Goal: Complete application form

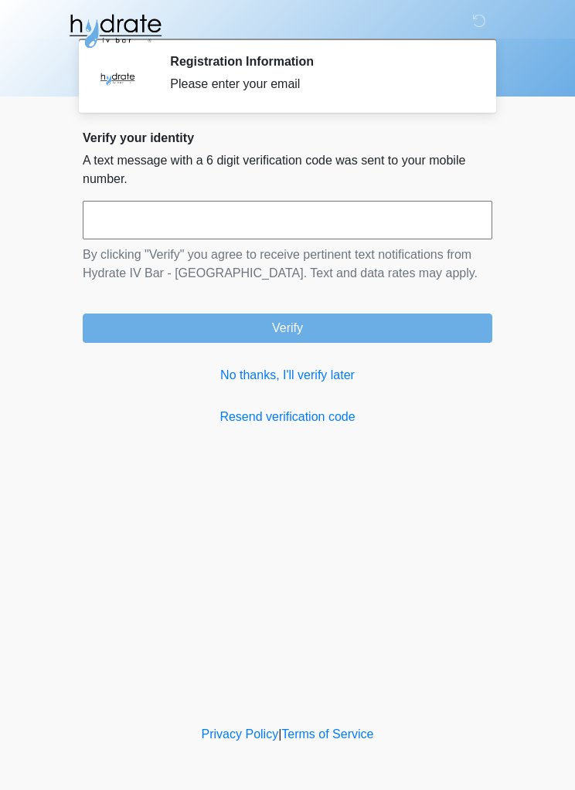
click at [328, 381] on link "No thanks, I'll verify later" at bounding box center [287, 375] width 409 height 19
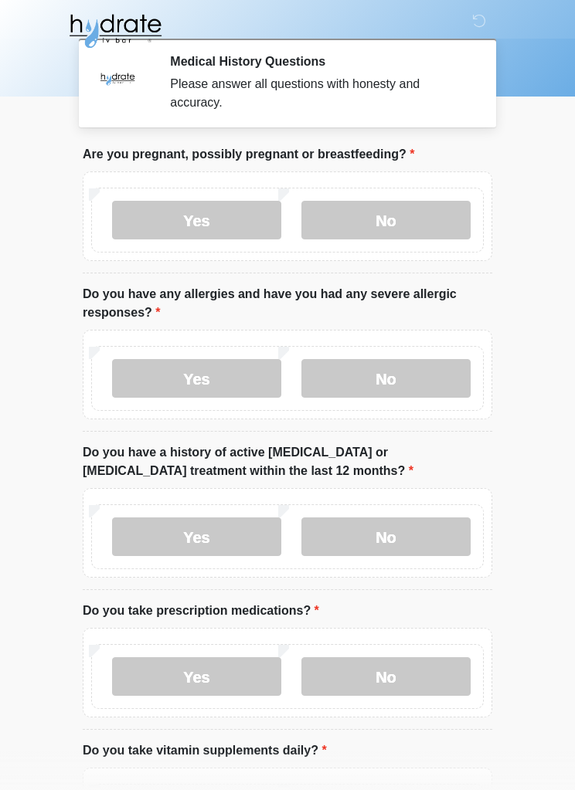
click at [418, 229] on label "No" at bounding box center [385, 220] width 169 height 39
click at [442, 382] on label "No" at bounding box center [385, 378] width 169 height 39
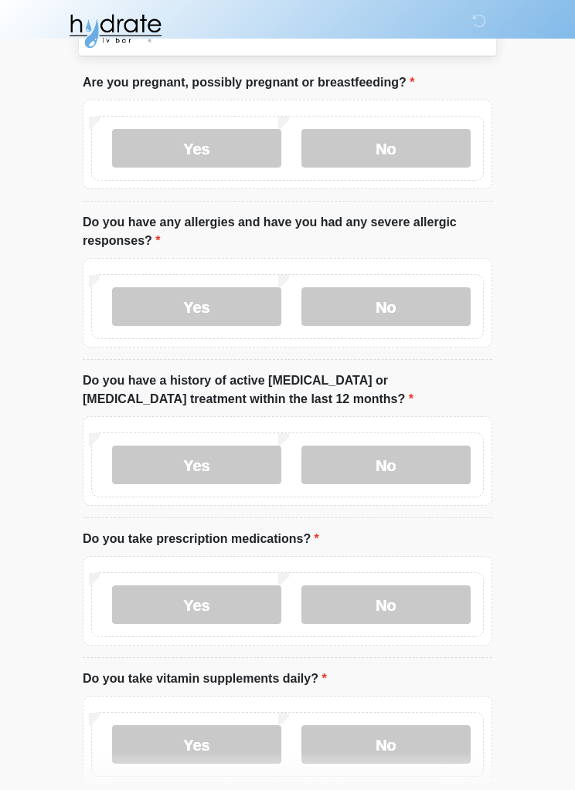
scroll to position [73, 0]
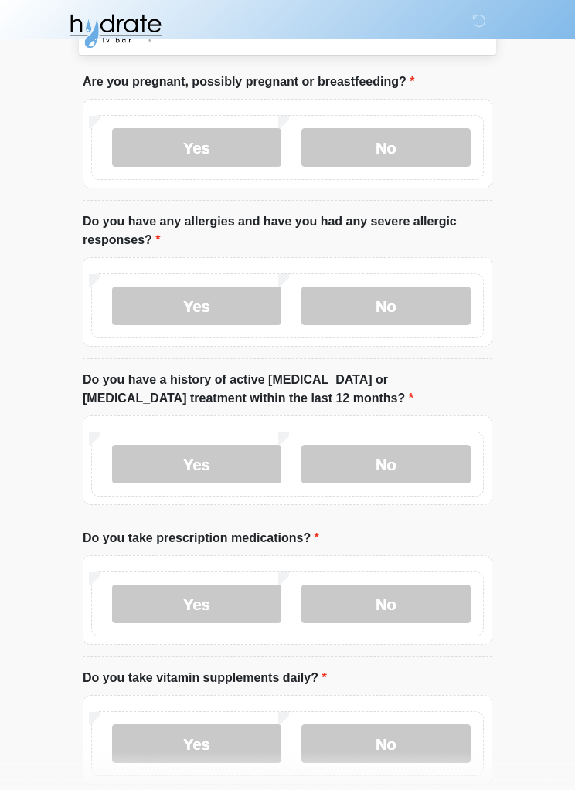
click at [440, 465] on label "No" at bounding box center [385, 464] width 169 height 39
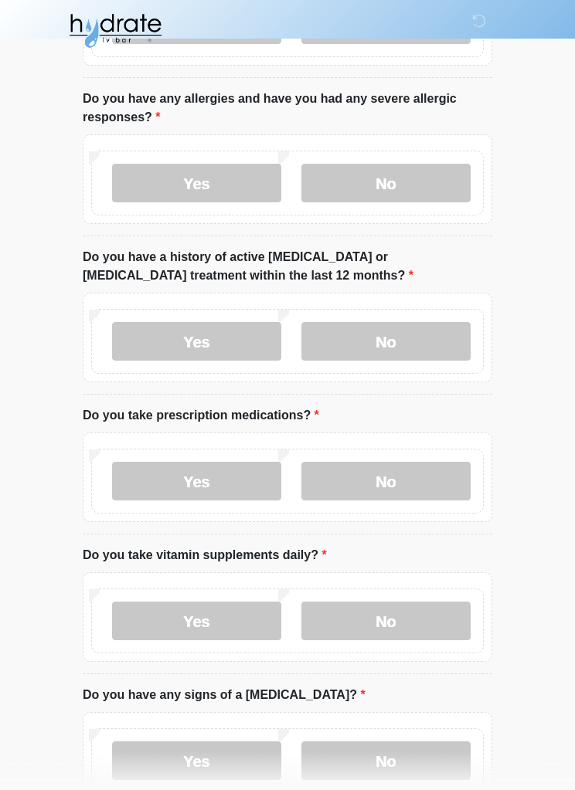
scroll to position [197, 0]
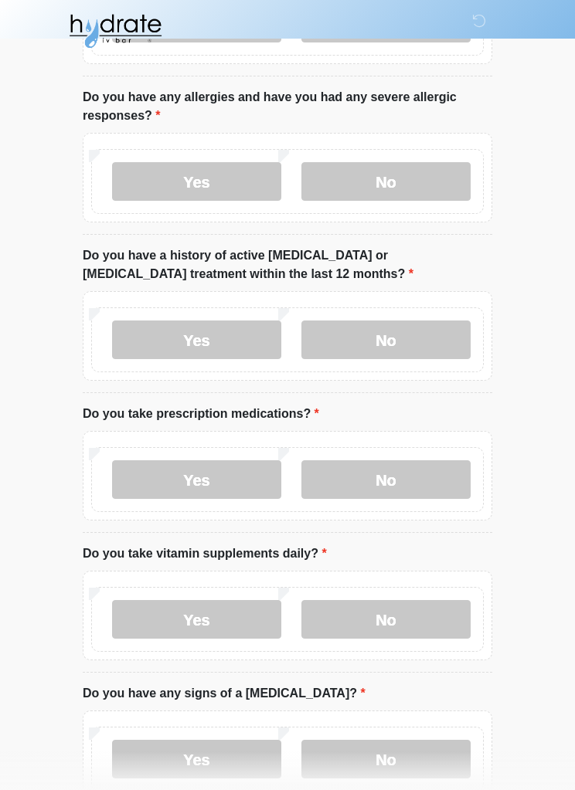
click at [432, 487] on label "No" at bounding box center [385, 479] width 169 height 39
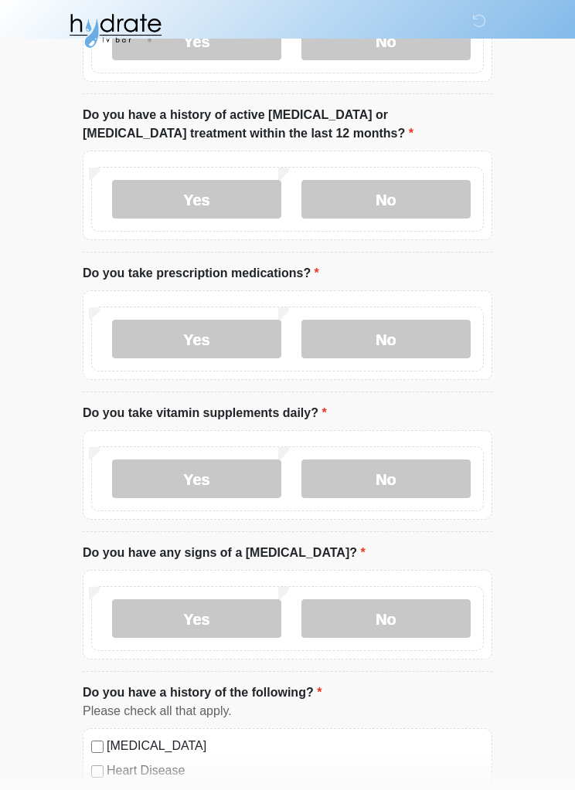
scroll to position [339, 0]
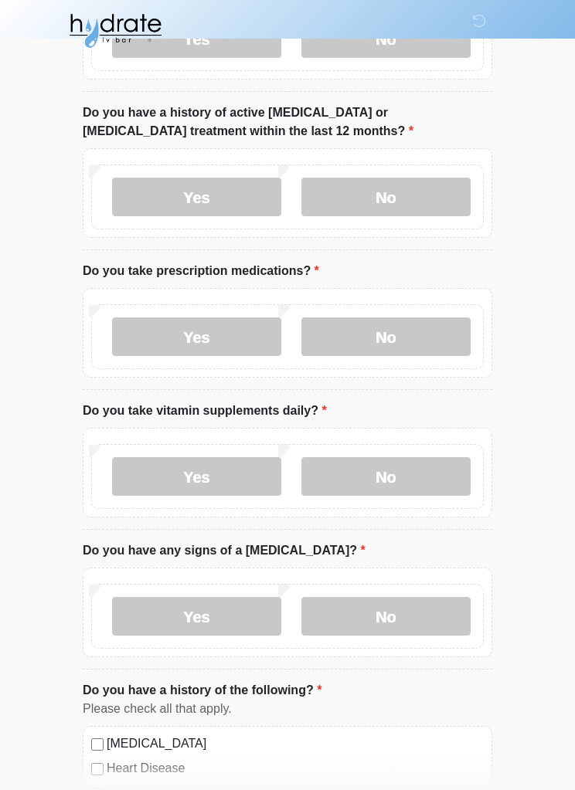
click at [420, 480] on label "No" at bounding box center [385, 477] width 169 height 39
click at [431, 613] on label "No" at bounding box center [385, 616] width 169 height 39
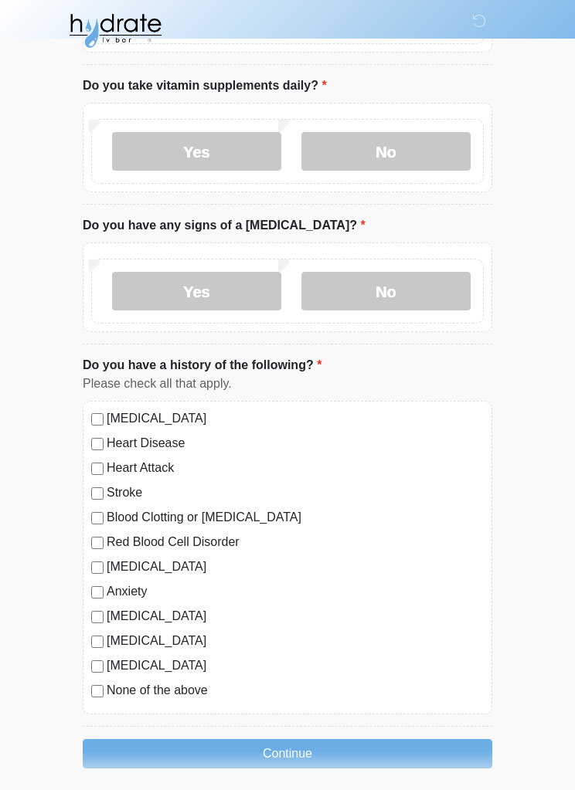
scroll to position [673, 0]
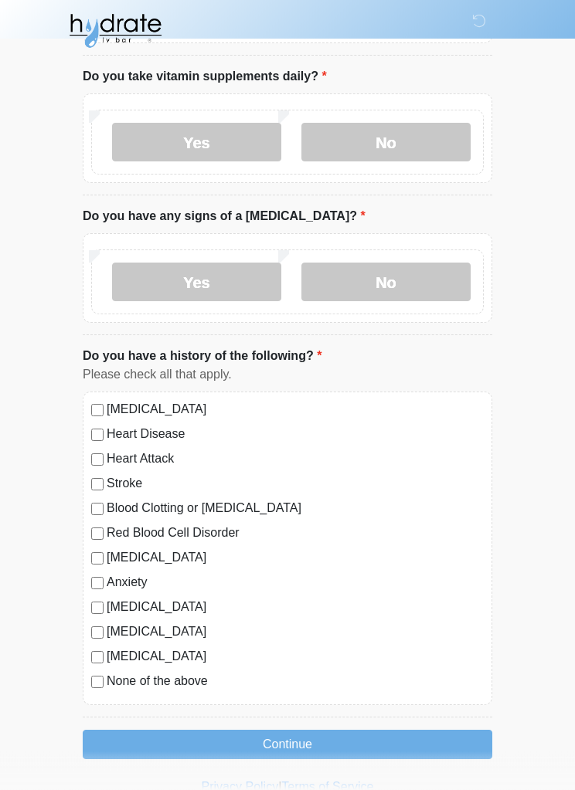
click at [153, 748] on button "Continue" at bounding box center [287, 745] width 409 height 29
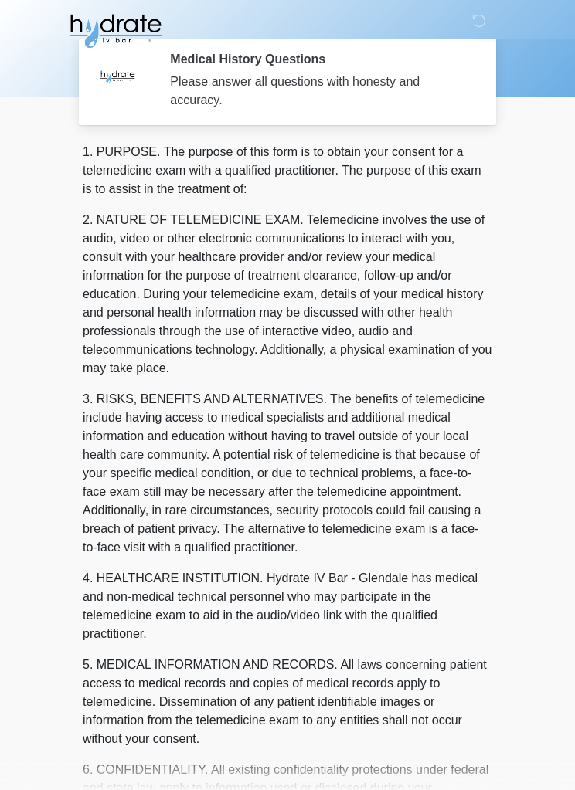
scroll to position [0, 0]
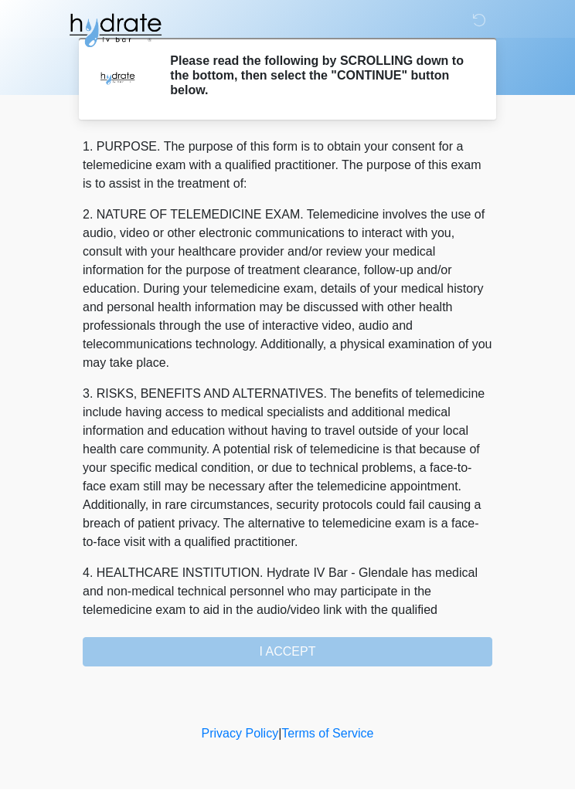
click at [419, 652] on div "1. PURPOSE. The purpose of this form is to obtain your consent for a telemedici…" at bounding box center [287, 402] width 409 height 529
click at [307, 646] on div "1. PURPOSE. The purpose of this form is to obtain your consent for a telemedici…" at bounding box center [287, 402] width 409 height 529
click at [326, 661] on div "1. PURPOSE. The purpose of this form is to obtain your consent for a telemedici…" at bounding box center [287, 402] width 409 height 529
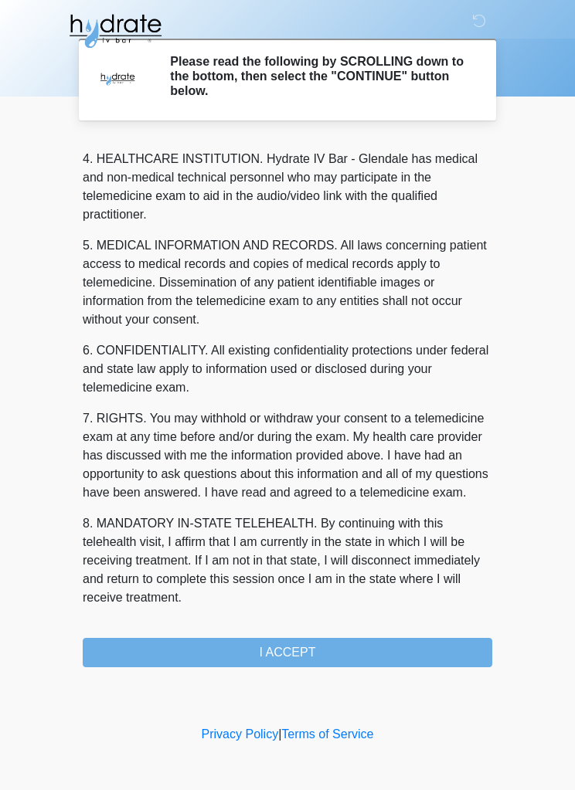
scroll to position [452, 0]
click at [320, 653] on button "I ACCEPT" at bounding box center [287, 652] width 409 height 29
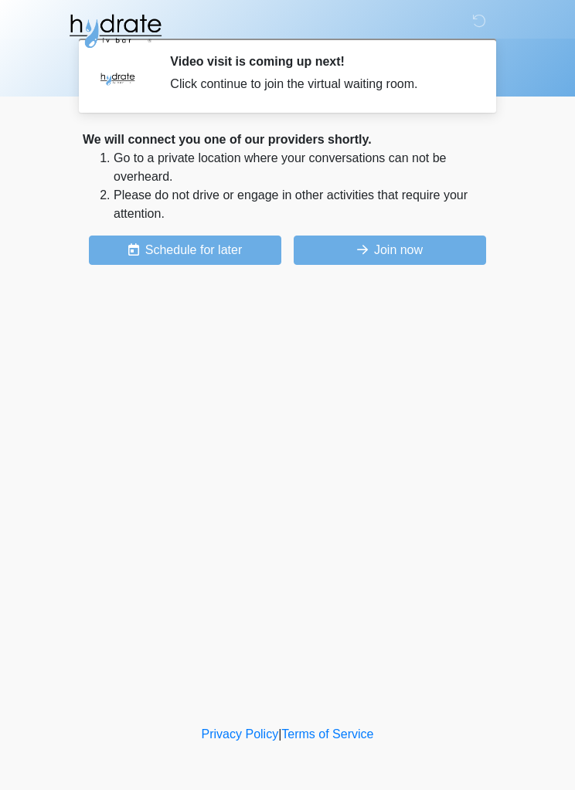
click at [419, 251] on button "Join now" at bounding box center [389, 250] width 192 height 29
